Goal: Book appointment/travel/reservation

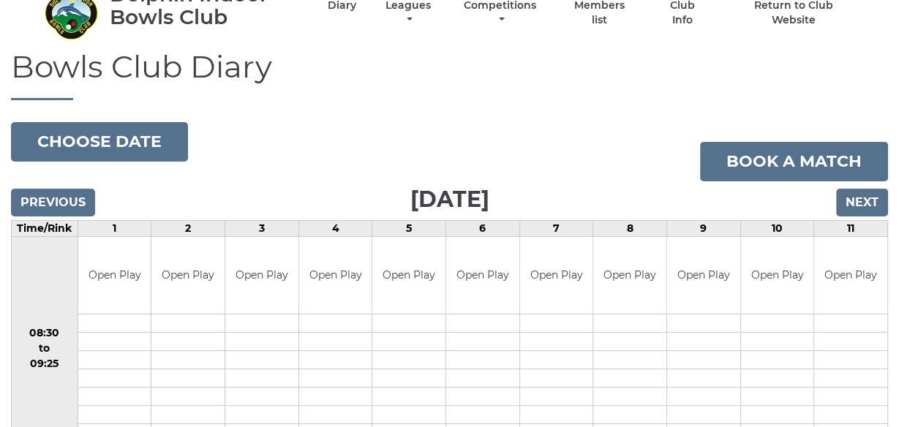
scroll to position [49, 0]
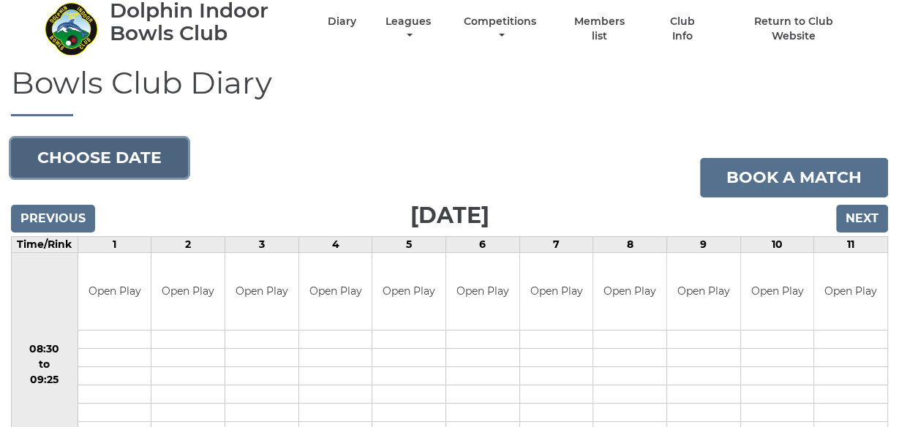
click at [102, 162] on button "Choose date" at bounding box center [99, 158] width 177 height 40
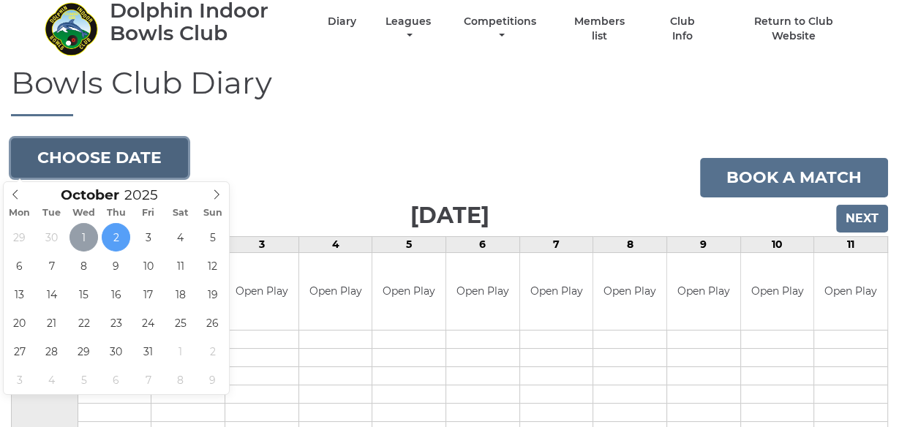
type input "[DATE]"
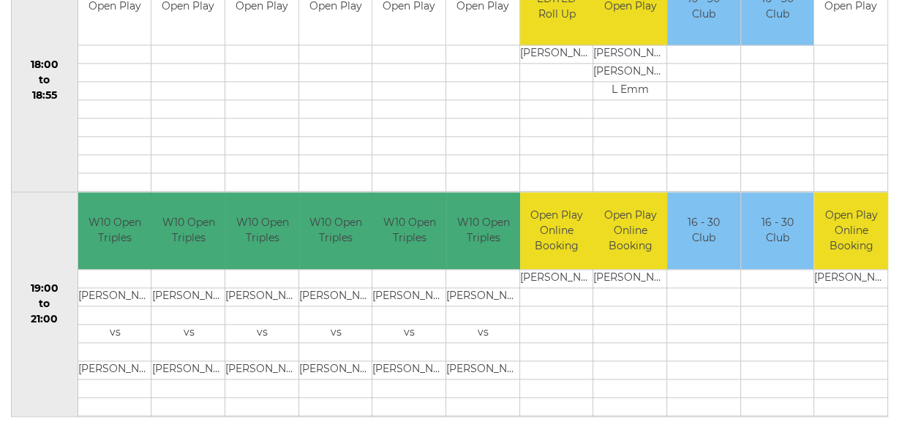
scroll to position [1477, 0]
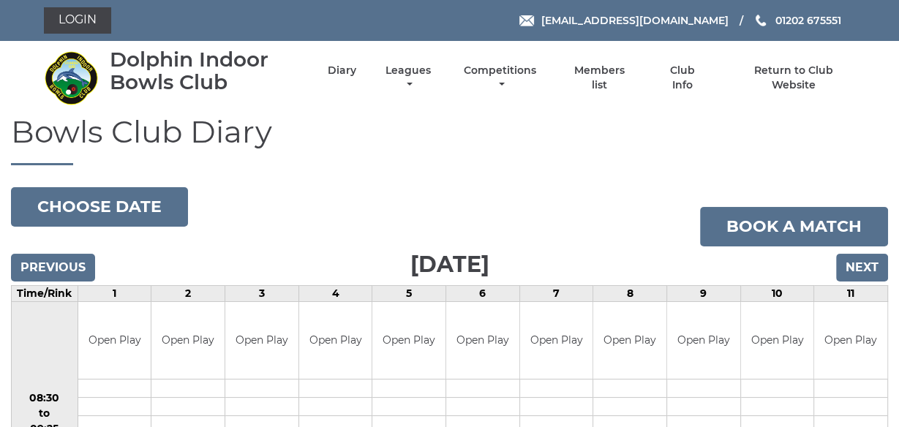
click at [672, 113] on nav "Dolphin Indoor Bowls Club Diary Leagues Club leagues - Winter 2025/2026 Club le…" at bounding box center [449, 78] width 899 height 74
click at [106, 187] on button "Choose date" at bounding box center [99, 207] width 177 height 40
type input "[DATE]"
